Goal: Task Accomplishment & Management: Manage account settings

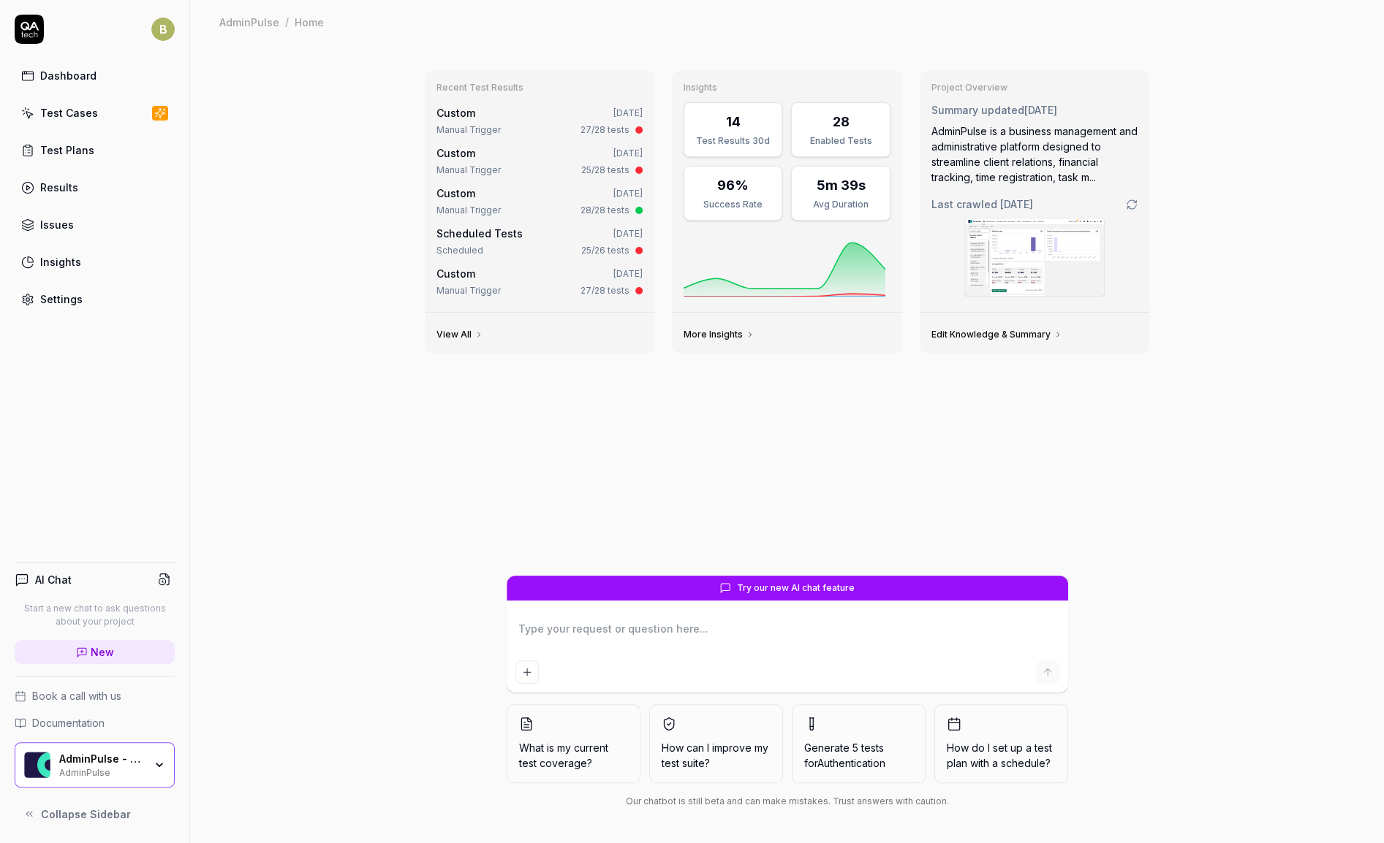
click at [72, 173] on link "Results" at bounding box center [95, 187] width 160 height 29
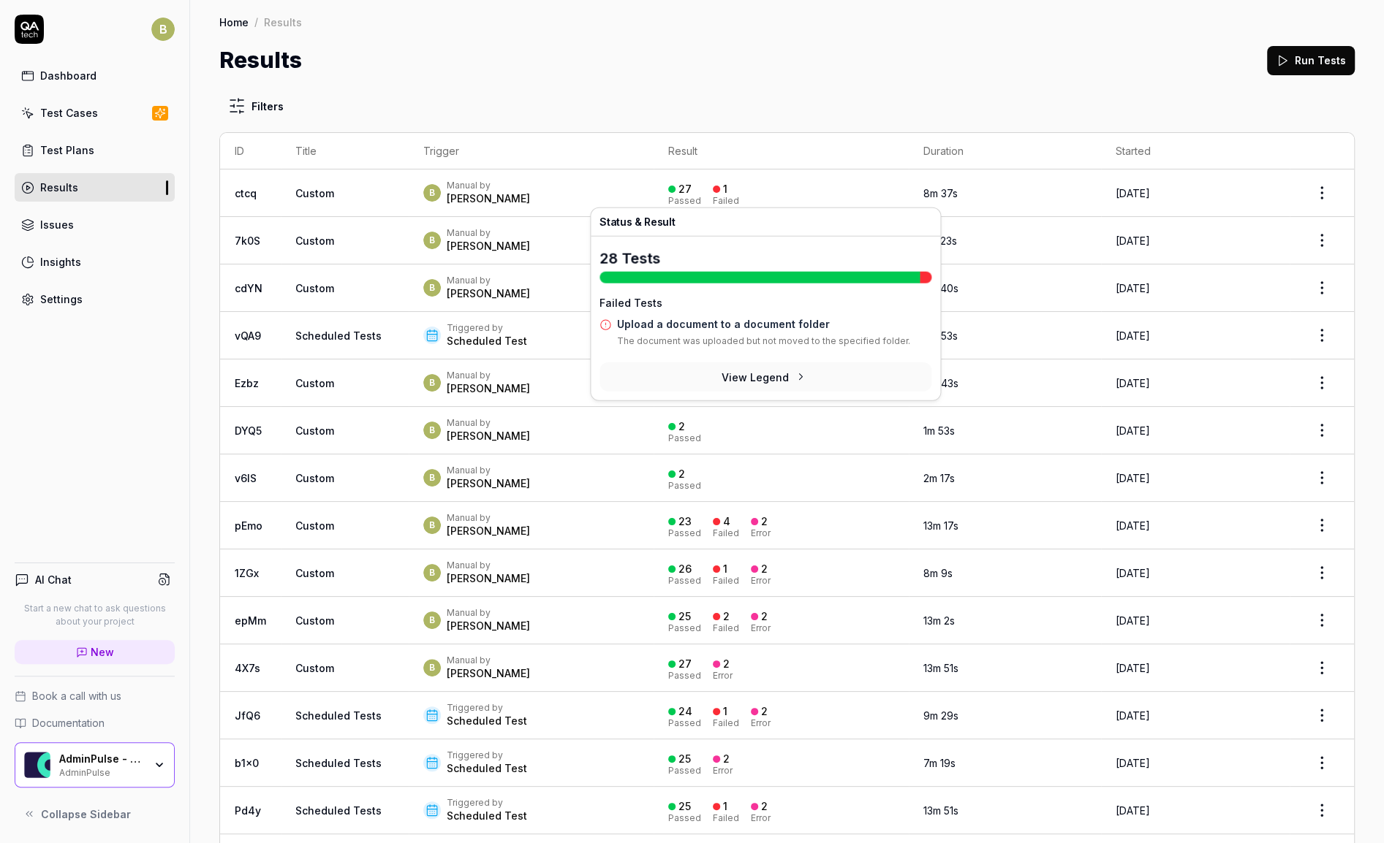
click at [738, 323] on link "Upload a document to a document folder" at bounding box center [723, 324] width 213 height 12
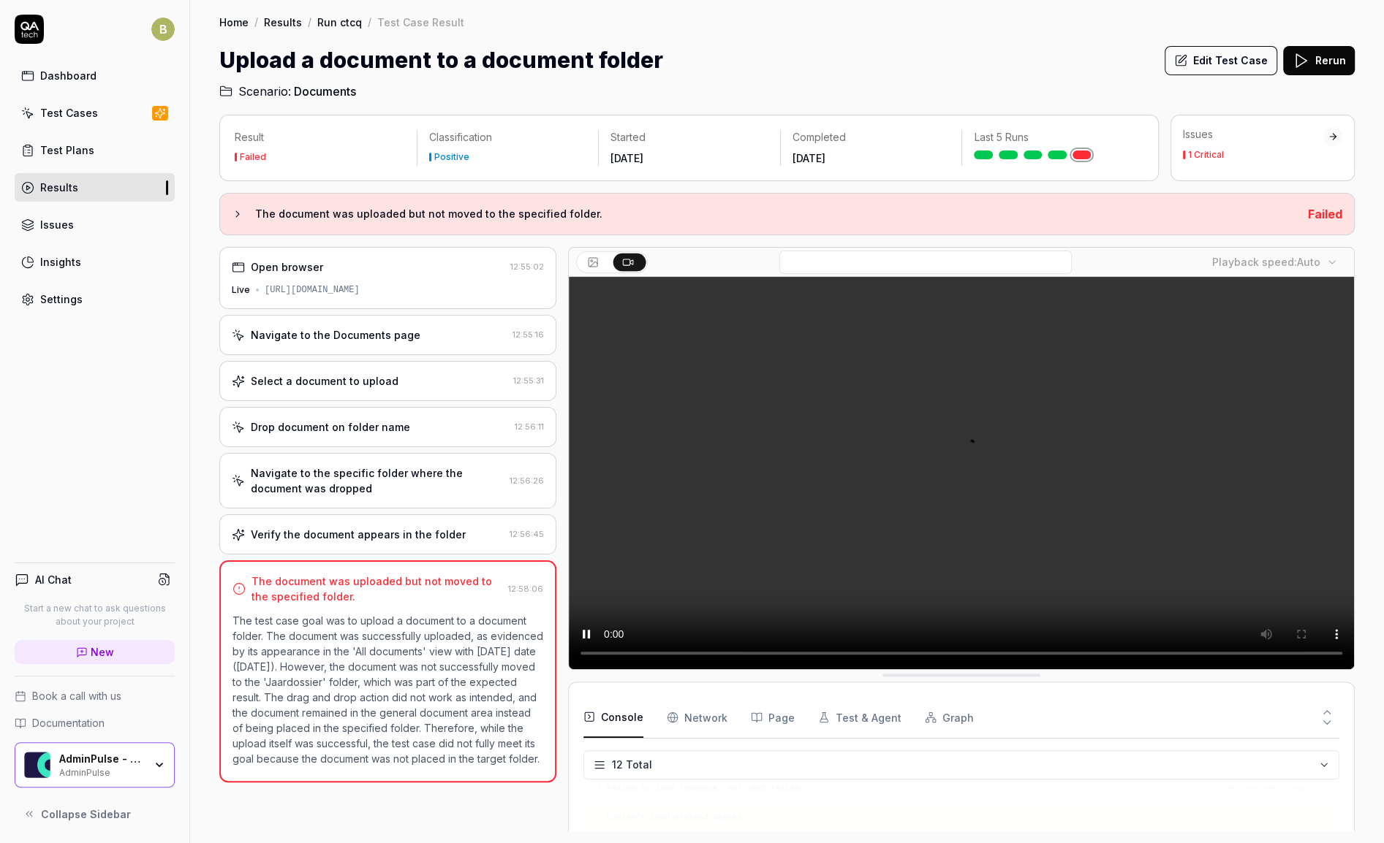
scroll to position [272, 0]
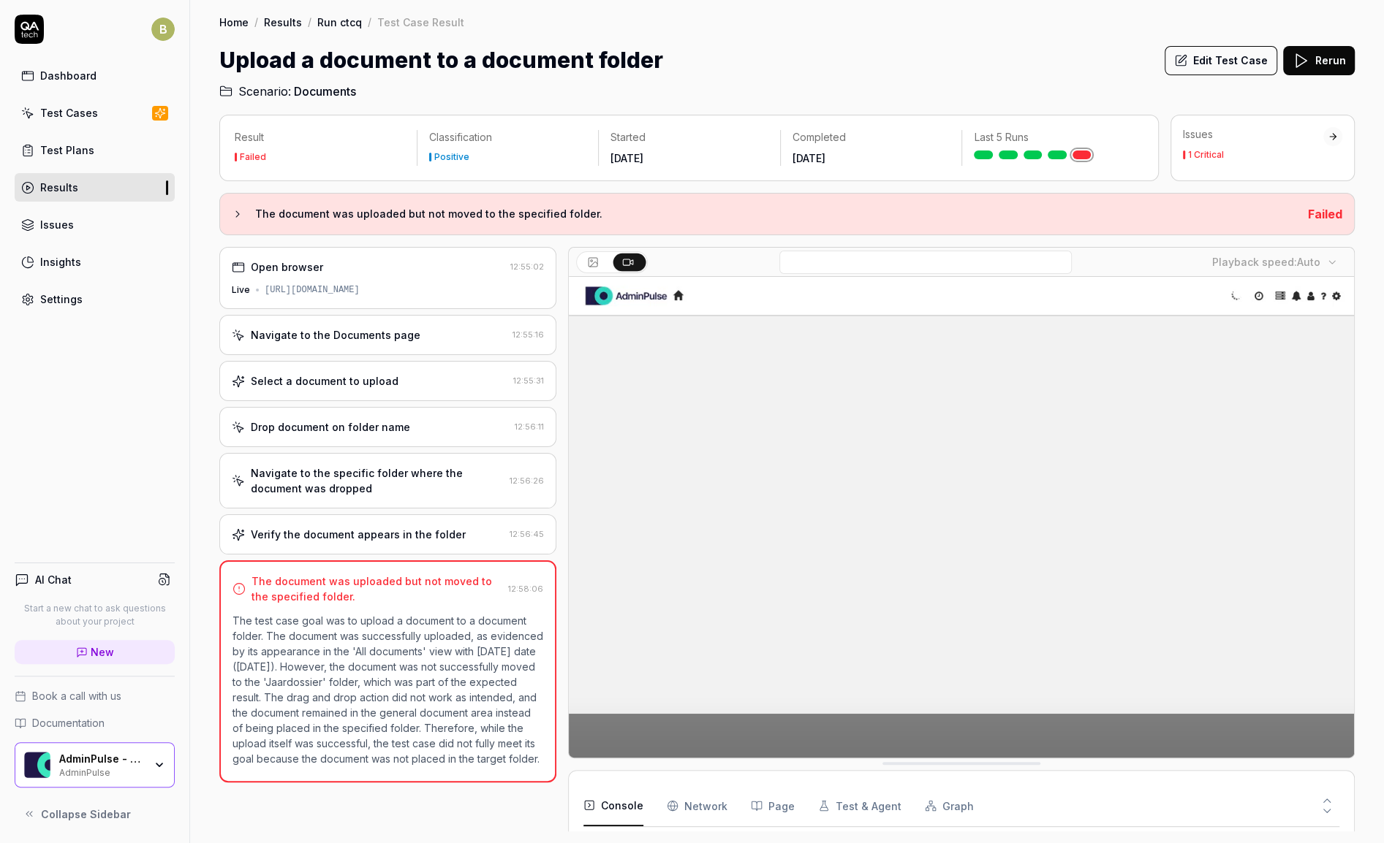
click at [1199, 65] on button "Edit Test Case" at bounding box center [1220, 60] width 113 height 29
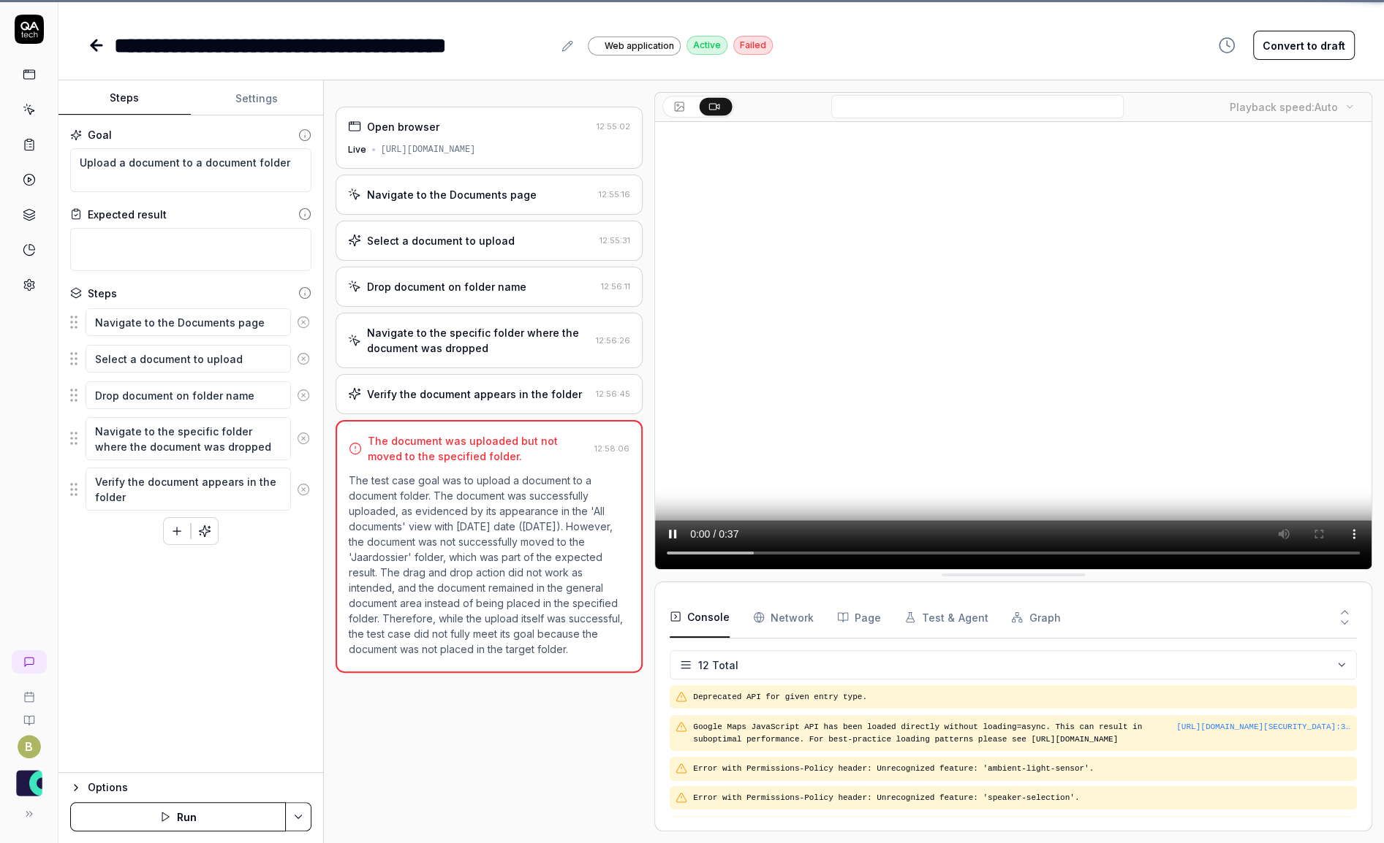
scroll to position [240, 0]
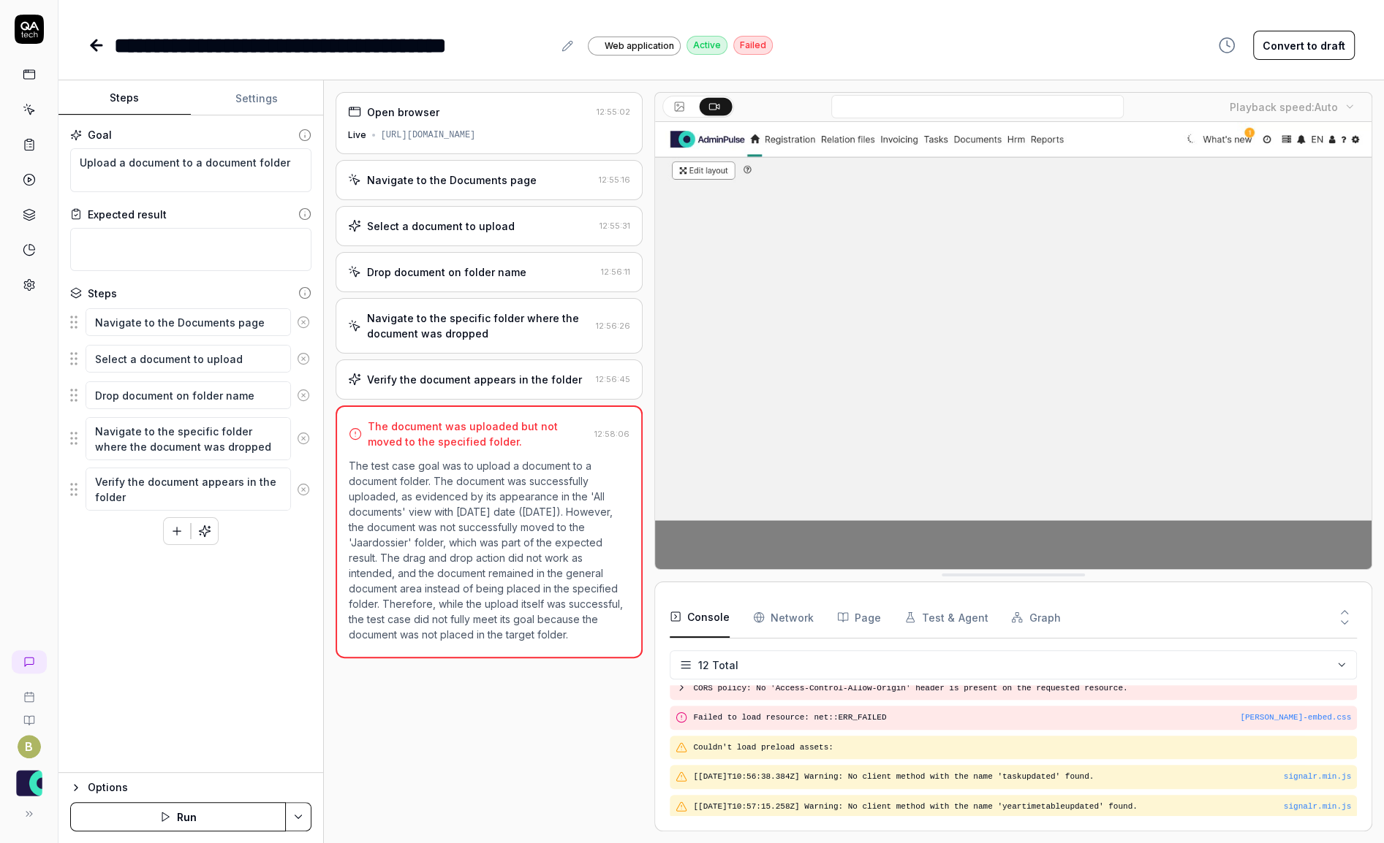
type textarea "*"
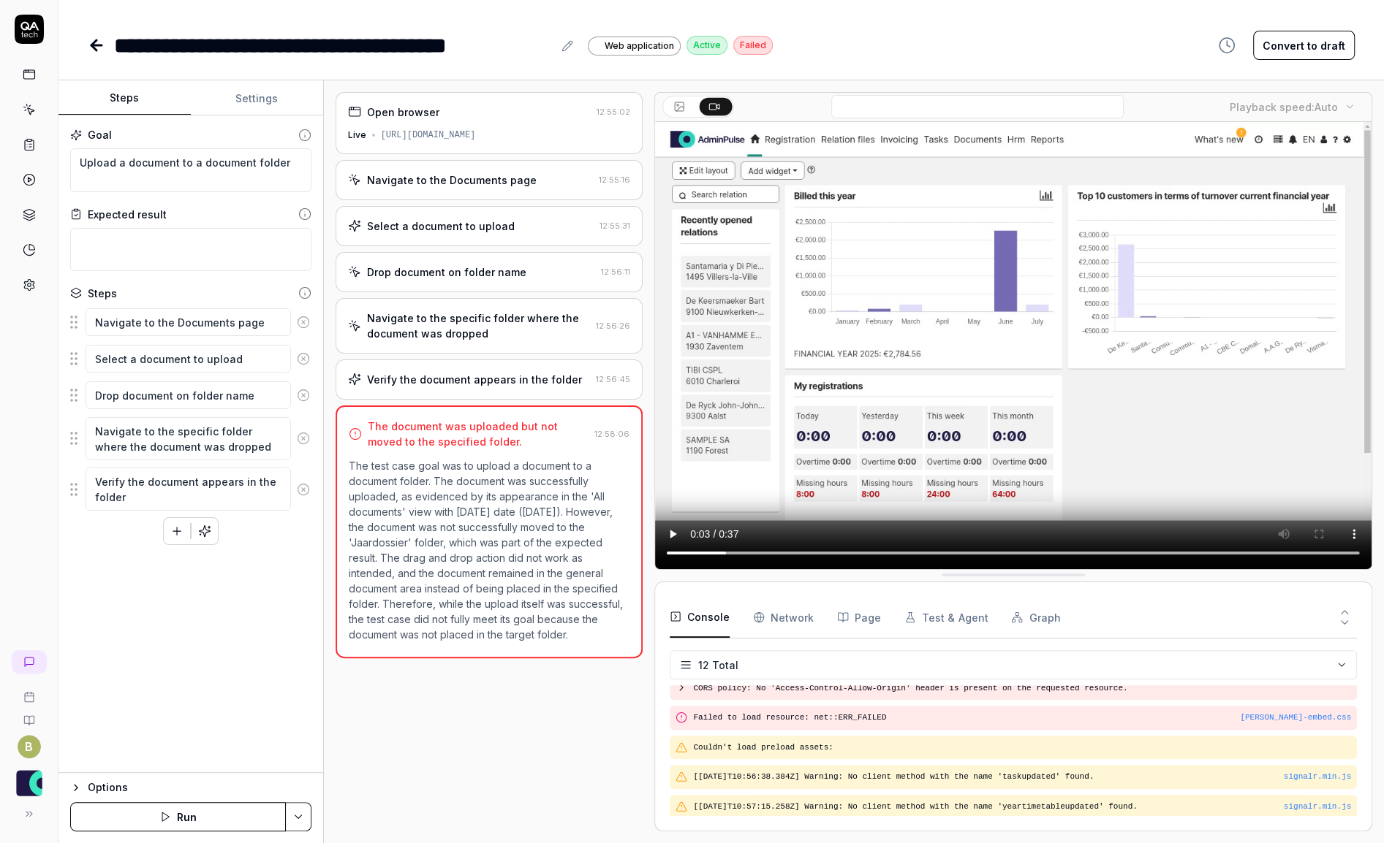
click at [511, 365] on div "Verify the document appears in the folder 12:56:45" at bounding box center [489, 380] width 308 height 40
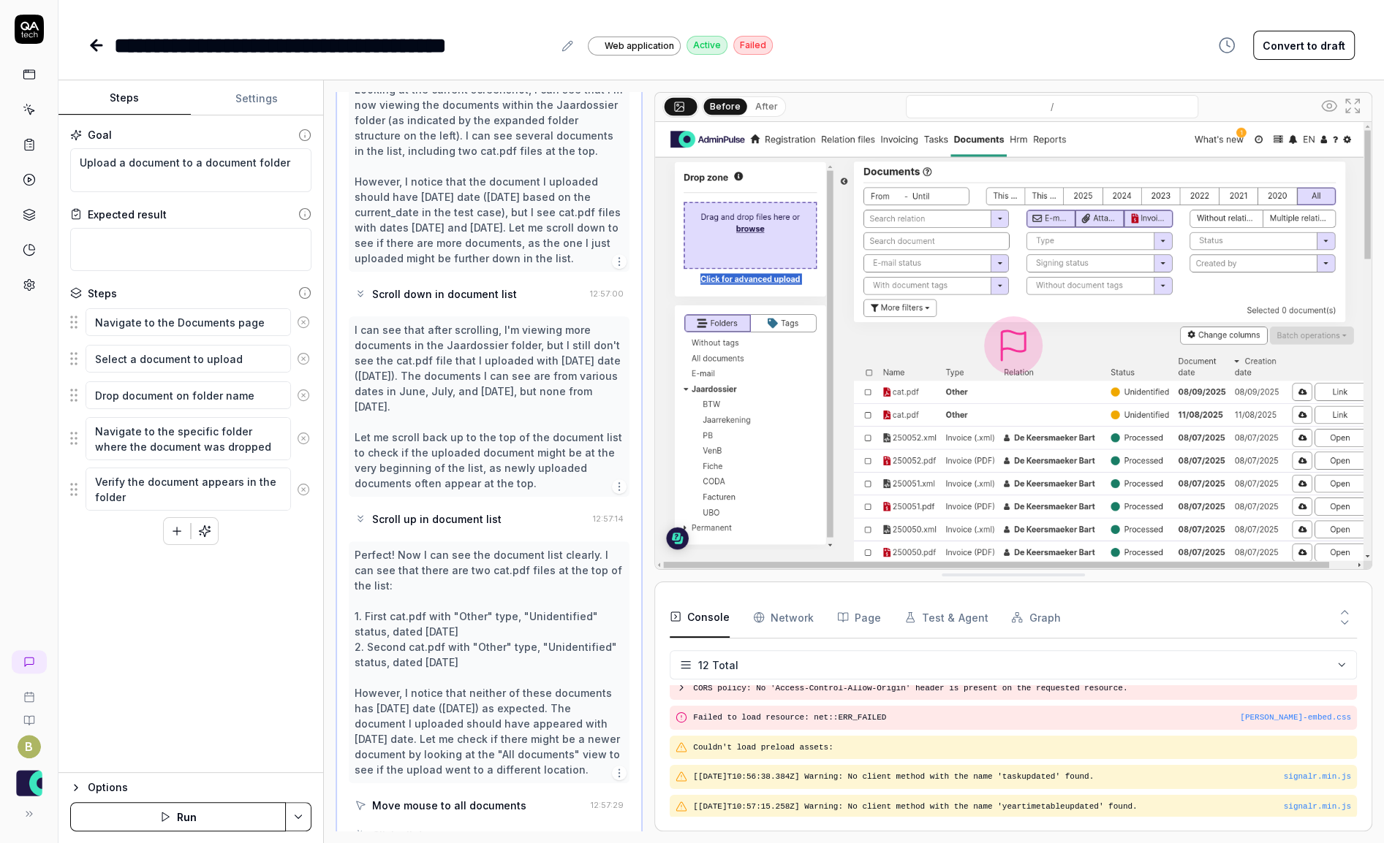
scroll to position [602, 0]
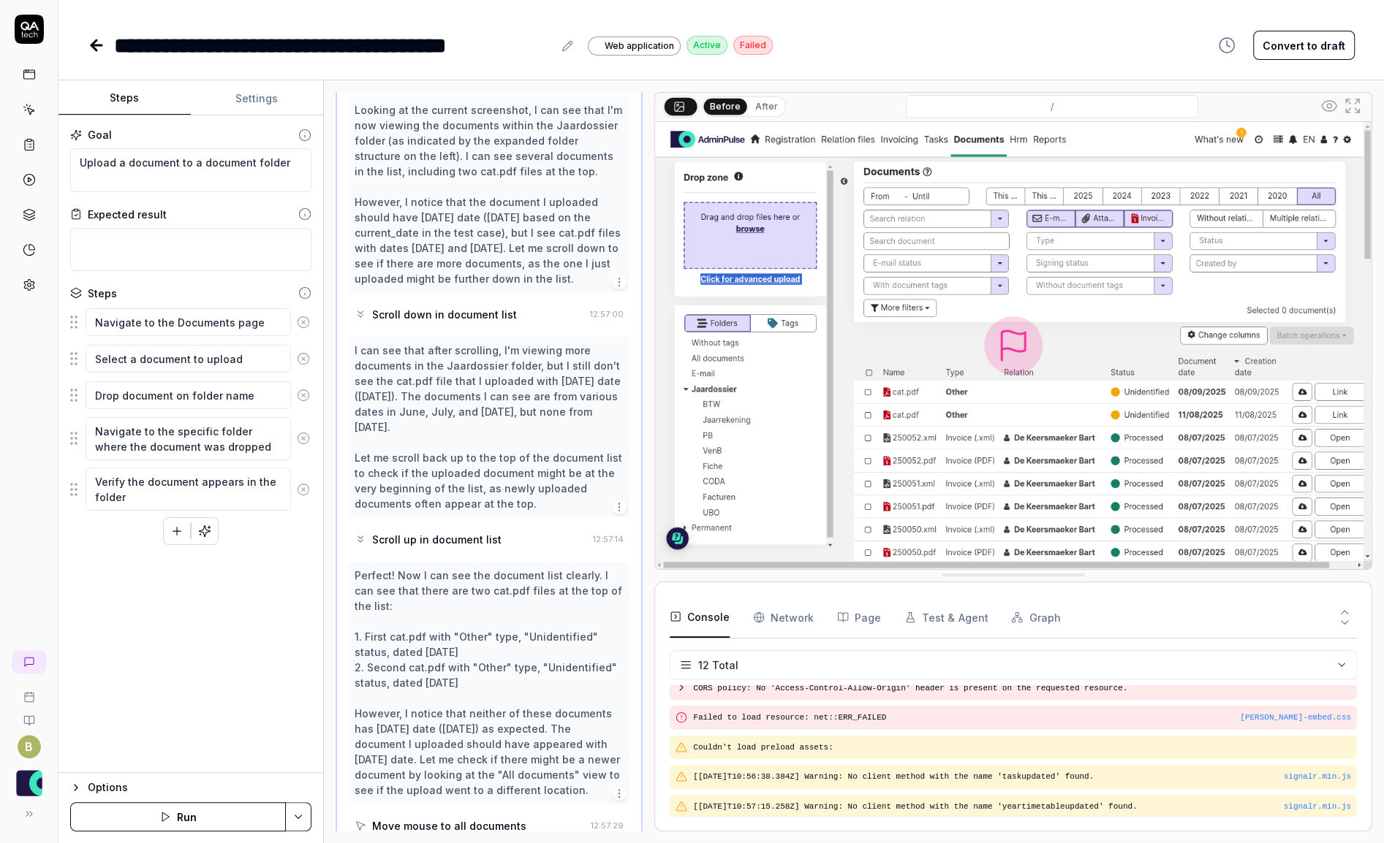
click at [304, 487] on icon at bounding box center [303, 489] width 13 height 13
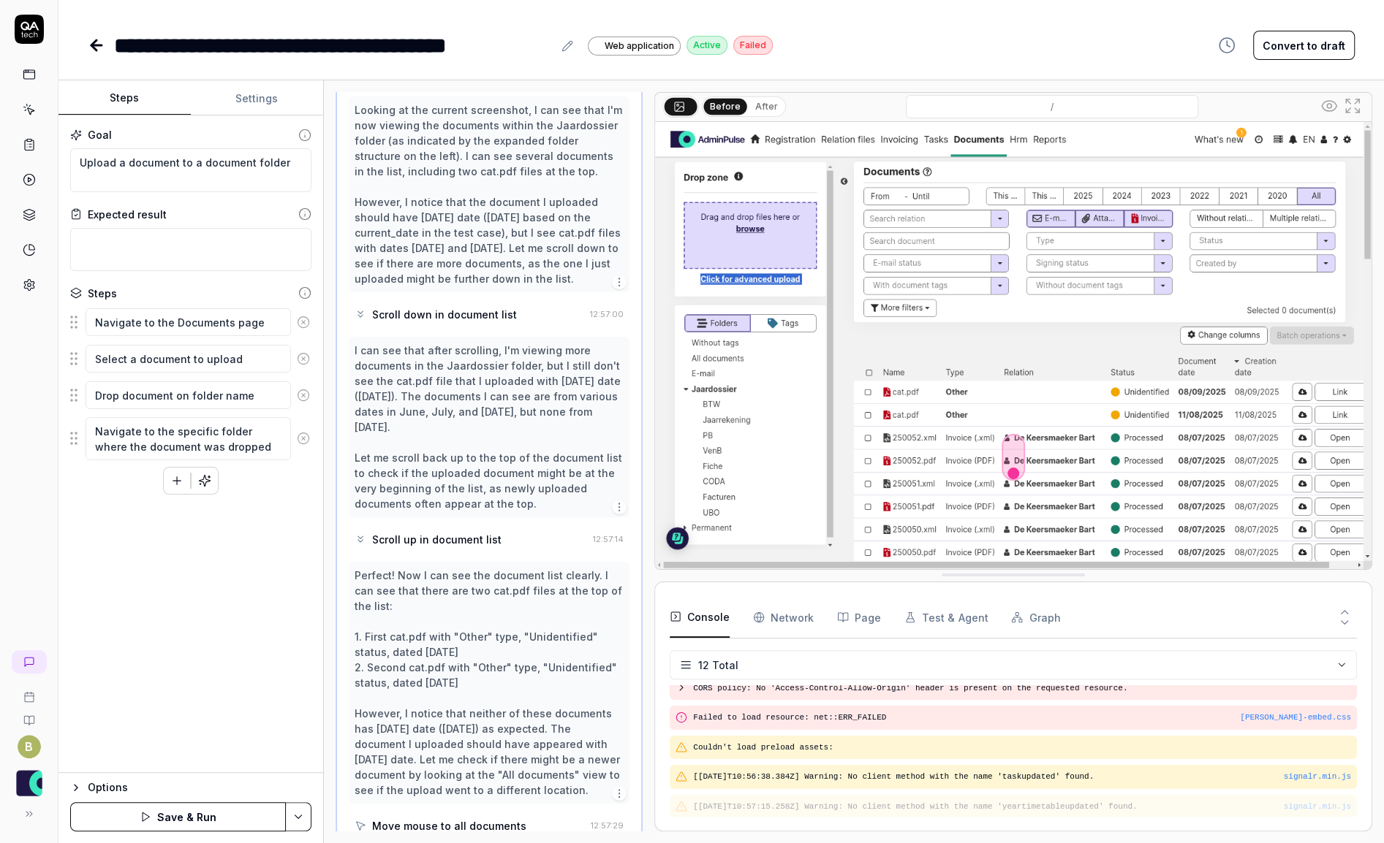
click at [303, 438] on icon at bounding box center [303, 438] width 13 height 13
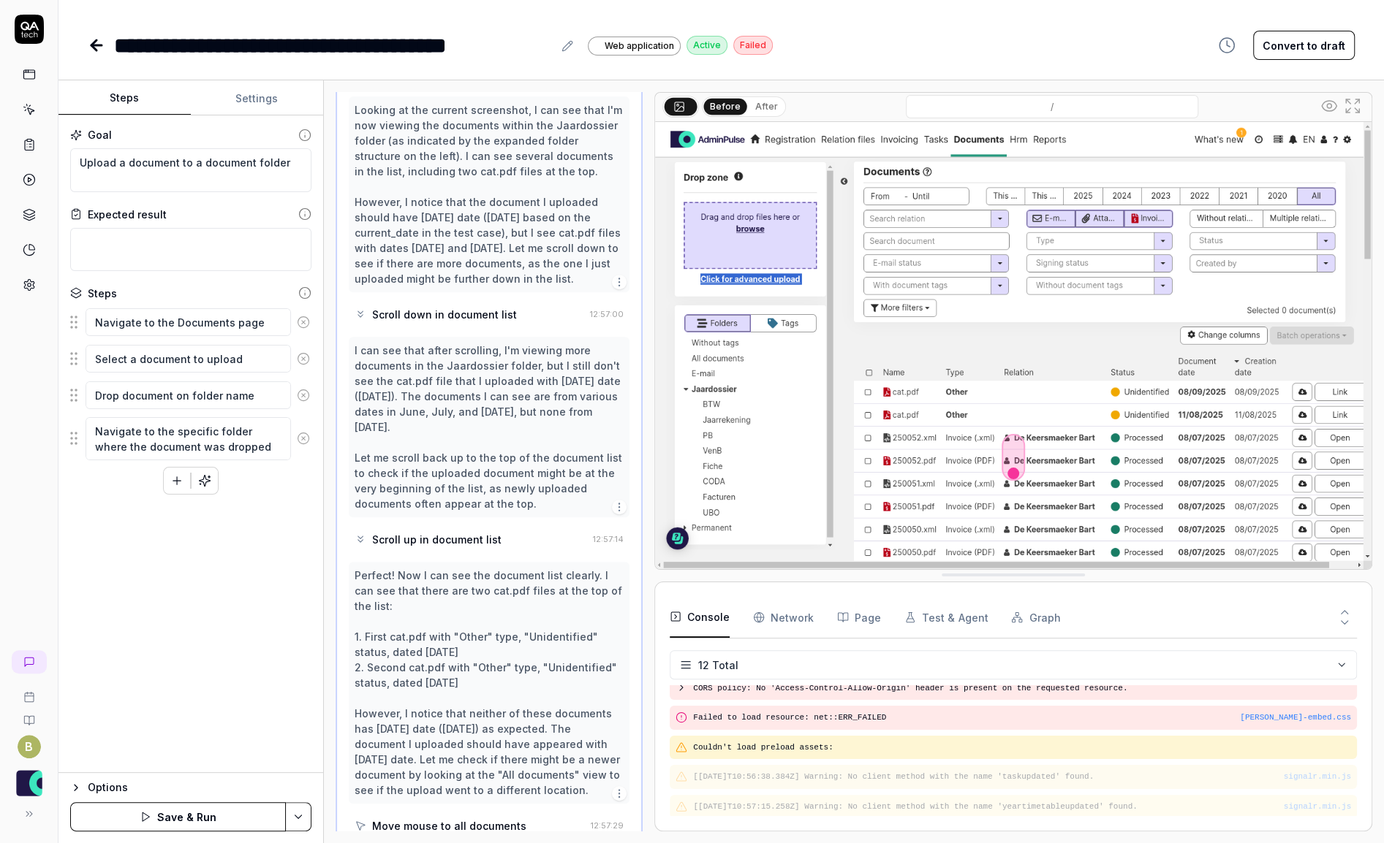
scroll to position [0, 0]
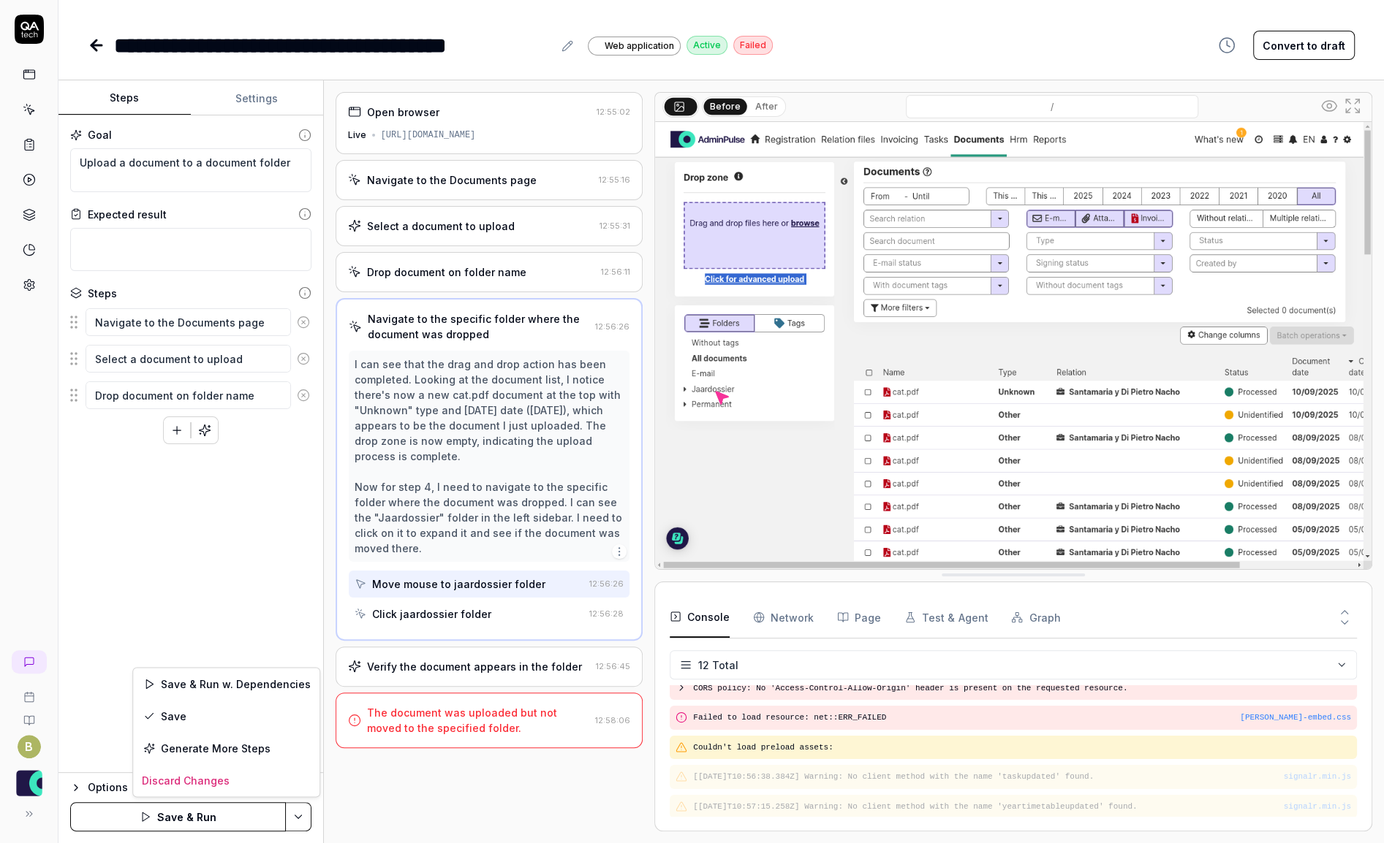
click at [297, 816] on html "**********" at bounding box center [692, 421] width 1384 height 843
click at [228, 721] on div "Save" at bounding box center [226, 716] width 186 height 32
click at [90, 786] on div "Options" at bounding box center [200, 788] width 224 height 18
type textarea "*"
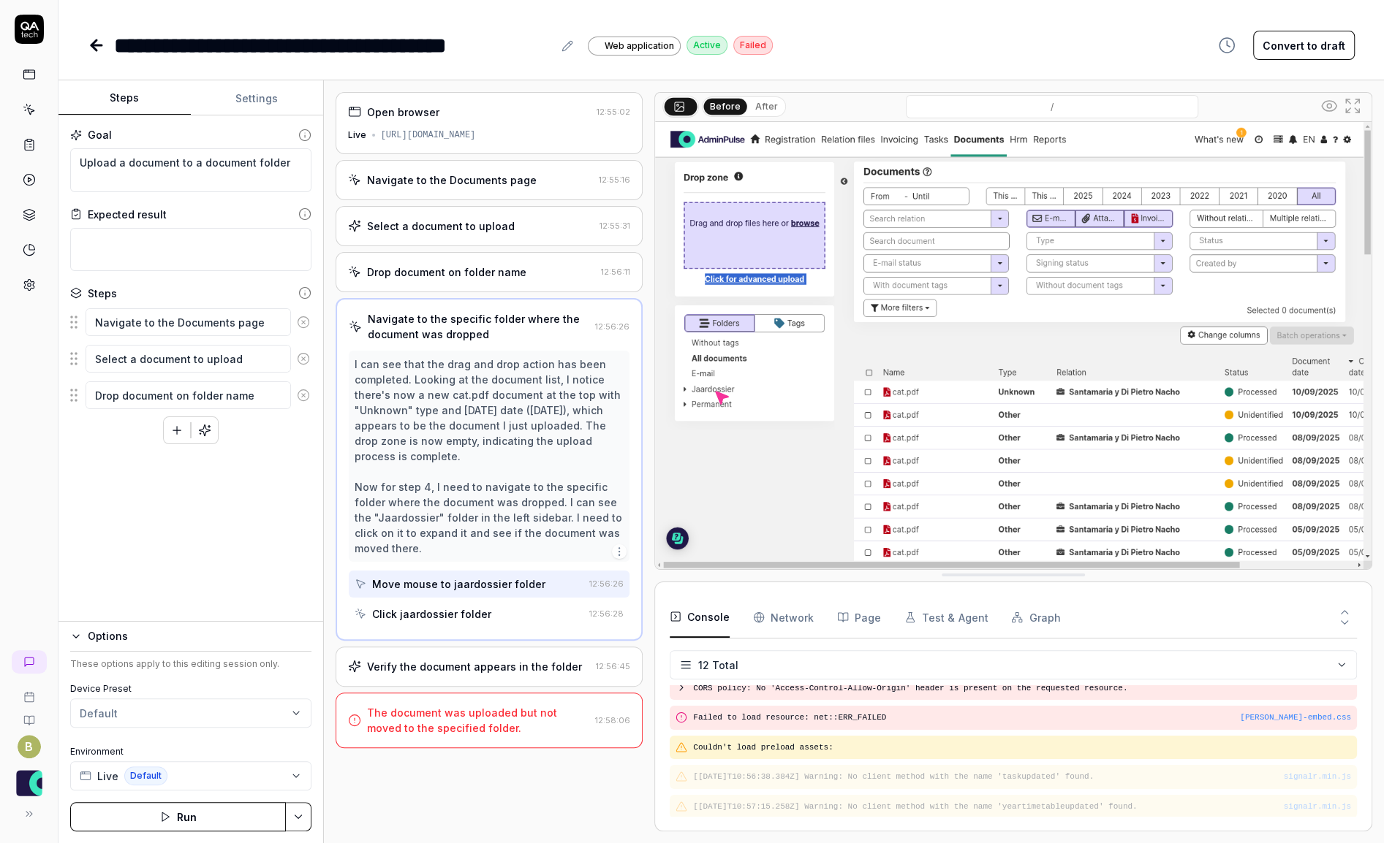
click at [29, 175] on icon at bounding box center [29, 179] width 13 height 13
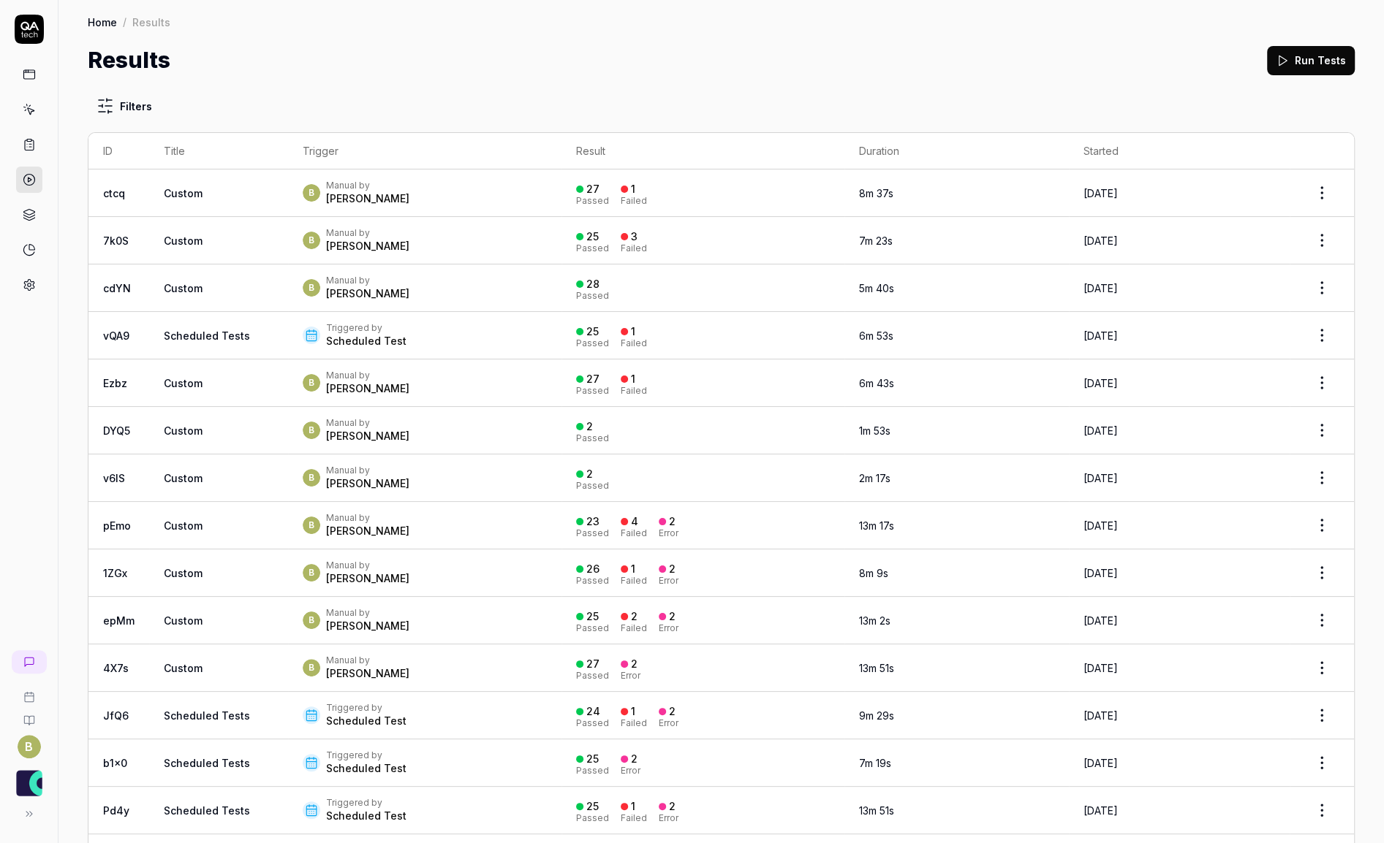
click at [1275, 66] on icon at bounding box center [1281, 60] width 13 height 13
